Goal: Task Accomplishment & Management: Manage account settings

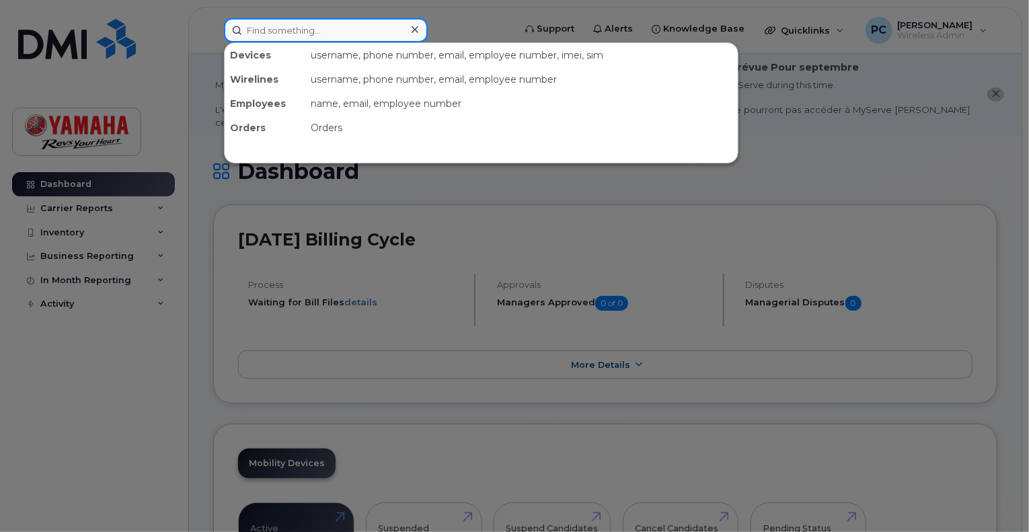
click at [293, 29] on input at bounding box center [326, 30] width 204 height 24
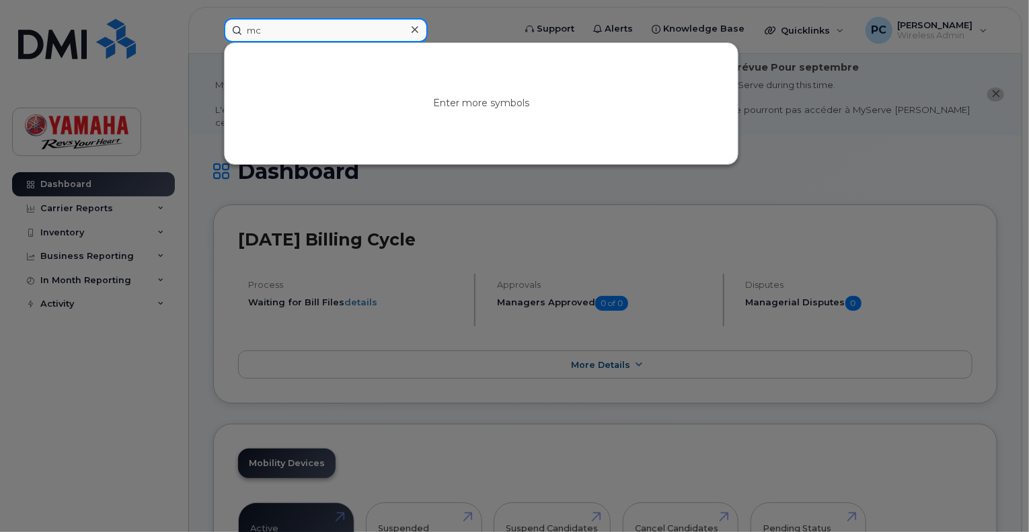
type input "m"
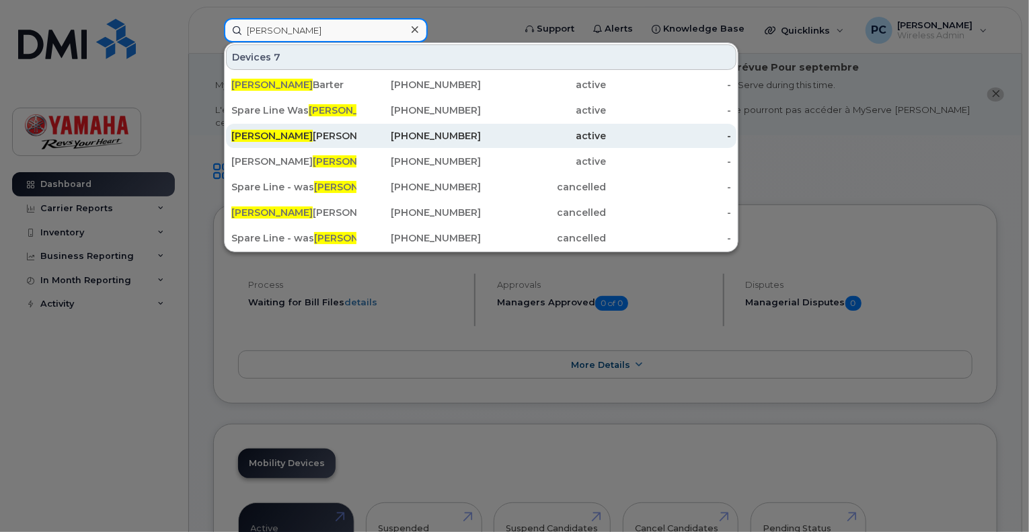
type input "jeff"
click at [272, 134] on div "Jeff Mc Girr" at bounding box center [293, 135] width 125 height 13
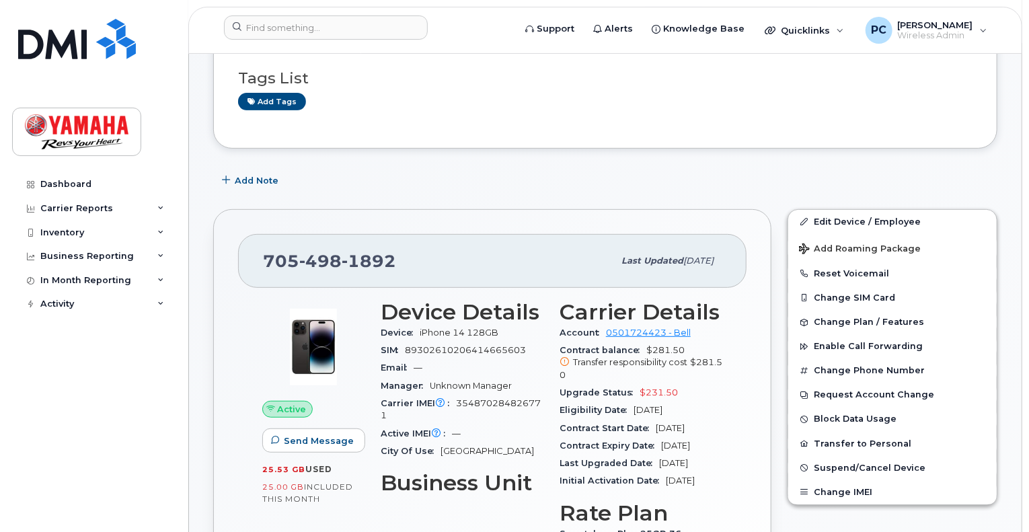
scroll to position [188, 0]
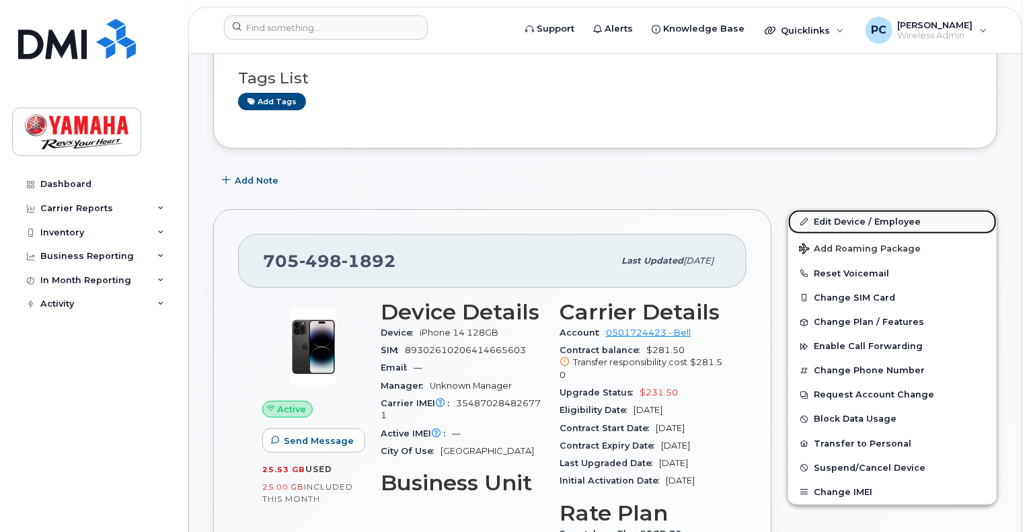
click at [838, 210] on link "Edit Device / Employee" at bounding box center [893, 222] width 209 height 24
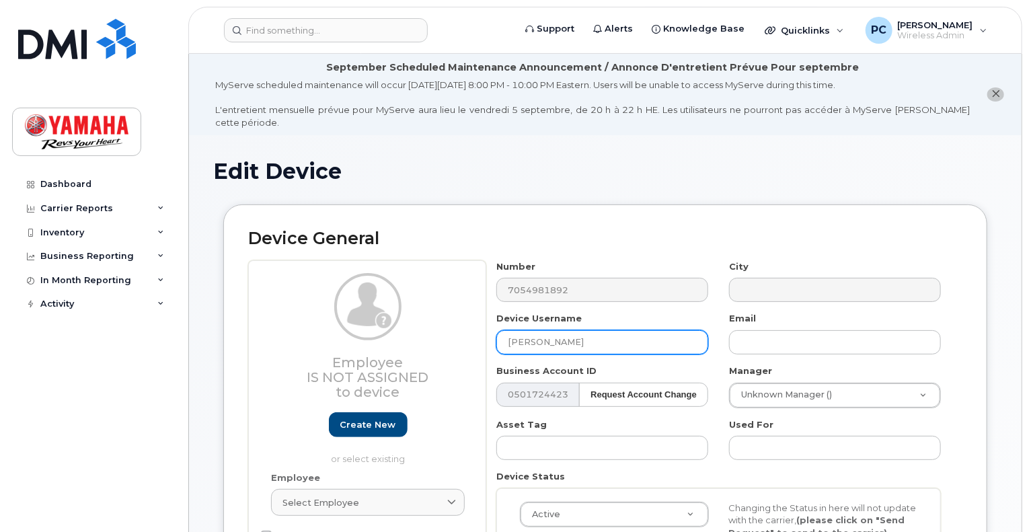
click at [542, 330] on input "[PERSON_NAME]" at bounding box center [603, 342] width 212 height 24
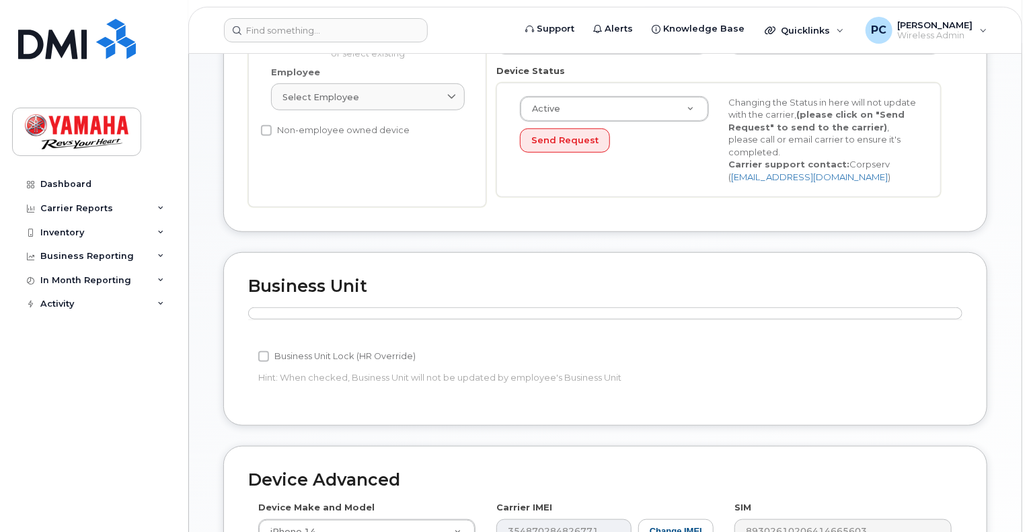
scroll to position [705, 0]
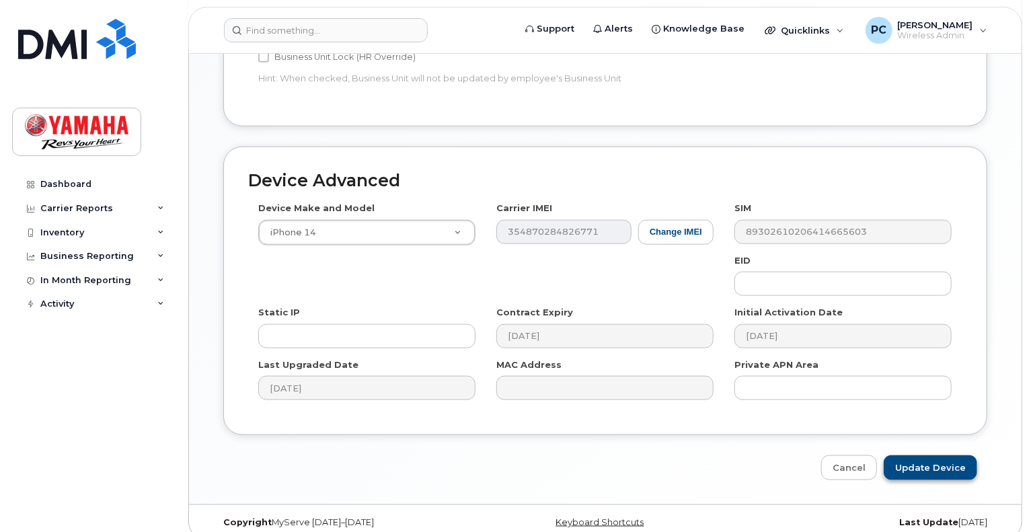
type input "[PERSON_NAME]"
click at [926, 456] on input "Update Device" at bounding box center [931, 468] width 94 height 25
type input "Saving..."
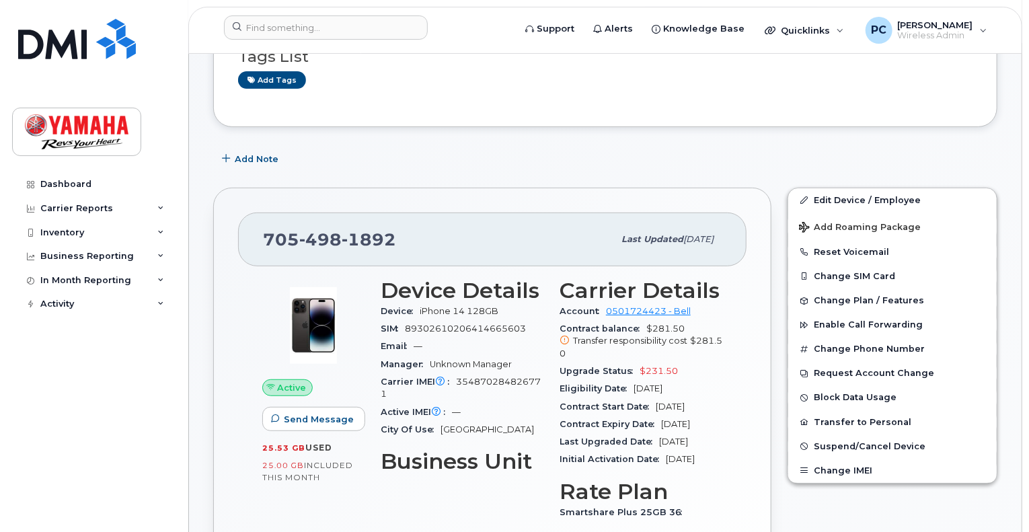
scroll to position [301, 0]
